Goal: Ask a question: Seek information or help from site administrators or community

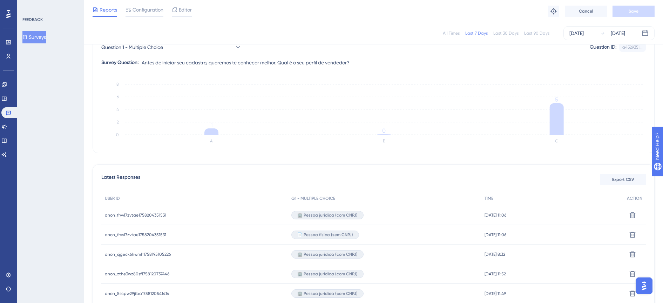
scroll to position [131, 0]
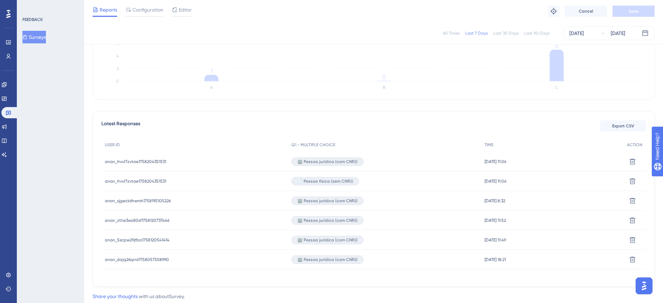
click at [36, 36] on button "Surveys" at bounding box center [33, 37] width 23 height 13
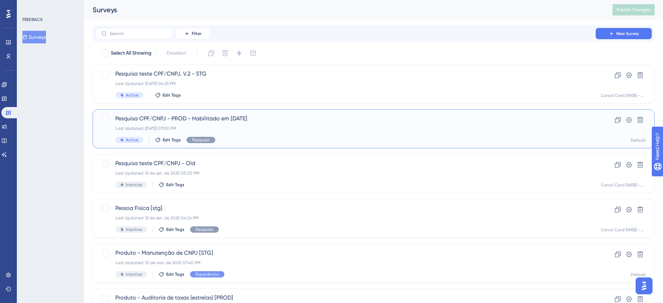
click at [239, 121] on span "Pesquisa CPF/CNPJ - PROD - Habilitado em [DATE]" at bounding box center [345, 119] width 460 height 8
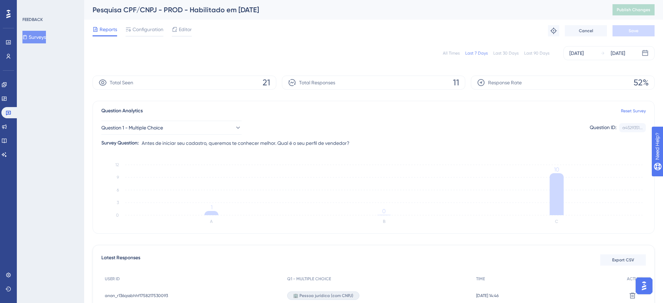
click at [646, 288] on img "Open AI Assistant Launcher" at bounding box center [643, 286] width 13 height 13
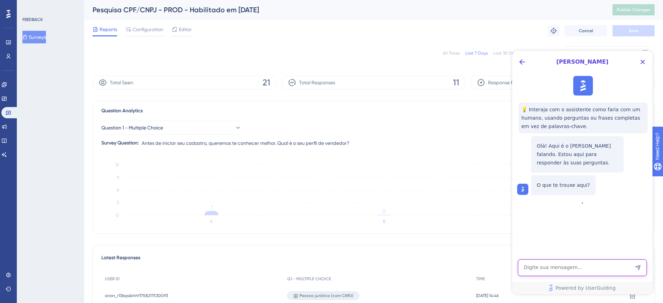
click at [553, 263] on textarea "AI Assistant Text Input" at bounding box center [582, 268] width 129 height 17
type textarea "a minha pesquisa não esta sendo exibida para usuarios estando no mobile"
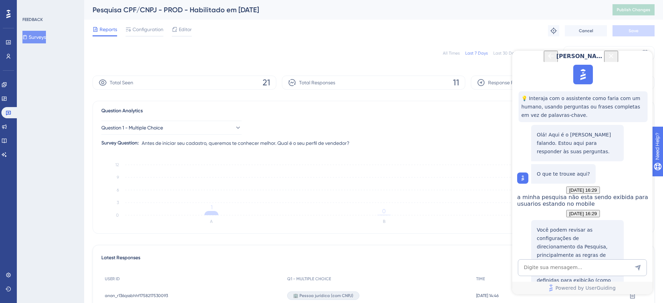
scroll to position [135, 0]
click at [577, 270] on textarea "AI Assistant Text Input" at bounding box center [582, 268] width 129 height 17
click at [570, 265] on textarea "AI Assistant Text Input" at bounding box center [582, 268] width 129 height 17
type textarea "como que eu faço isso ?"
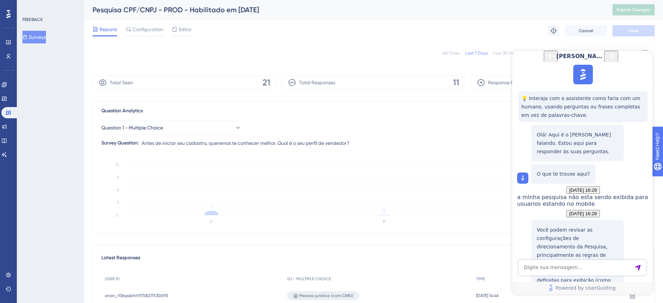
scroll to position [304, 0]
